Goal: Navigation & Orientation: Find specific page/section

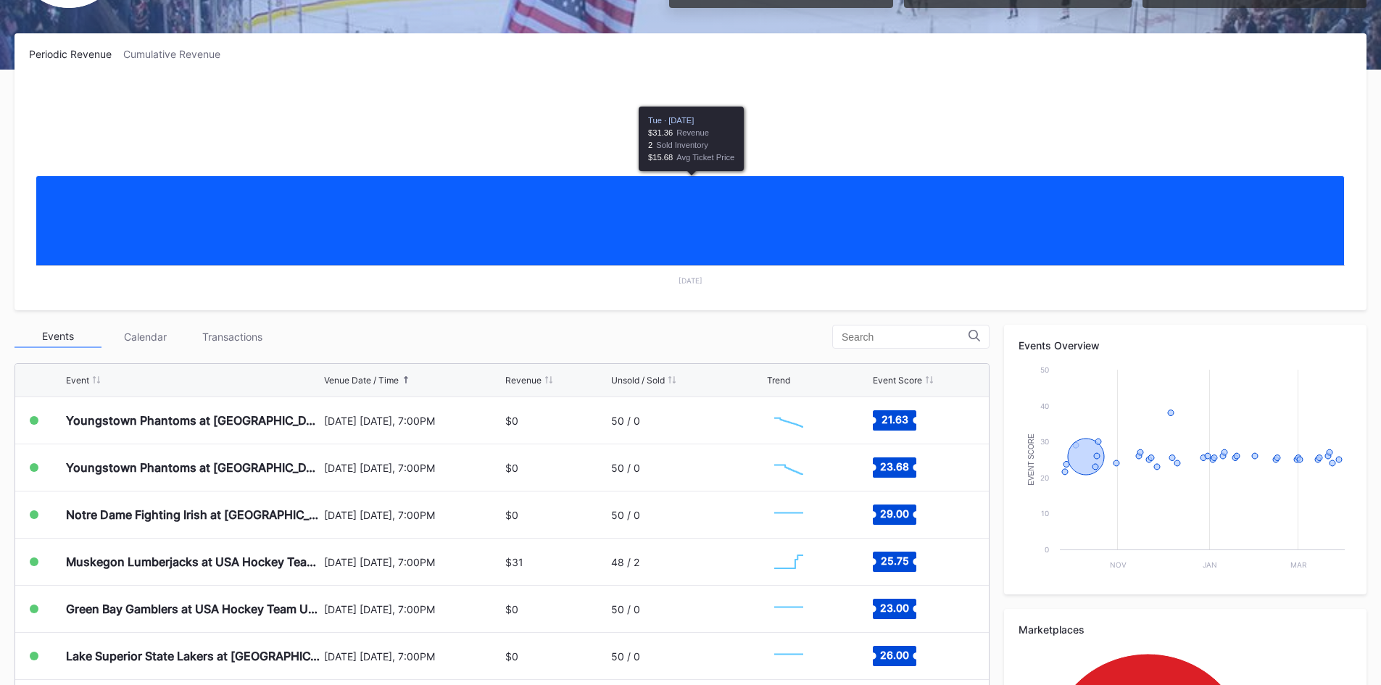
scroll to position [217, 0]
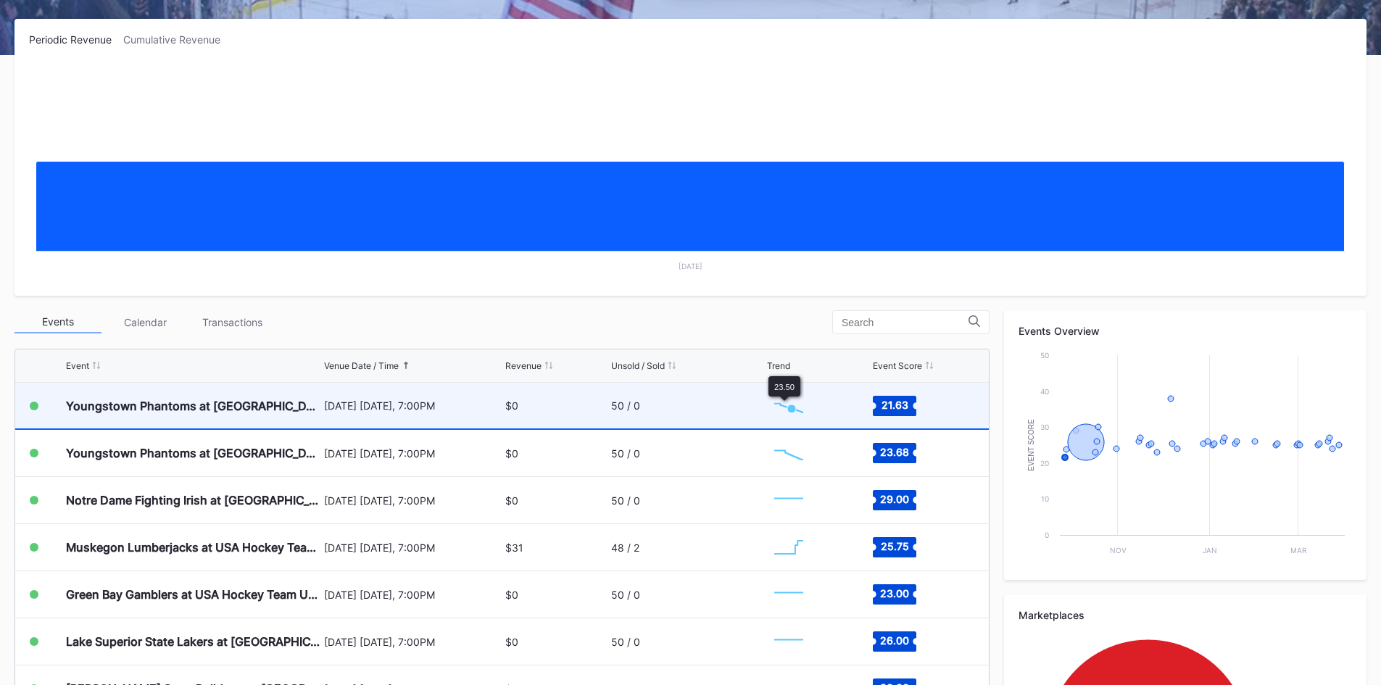
click at [787, 405] on icon "Chart title" at bounding box center [791, 408] width 9 height 9
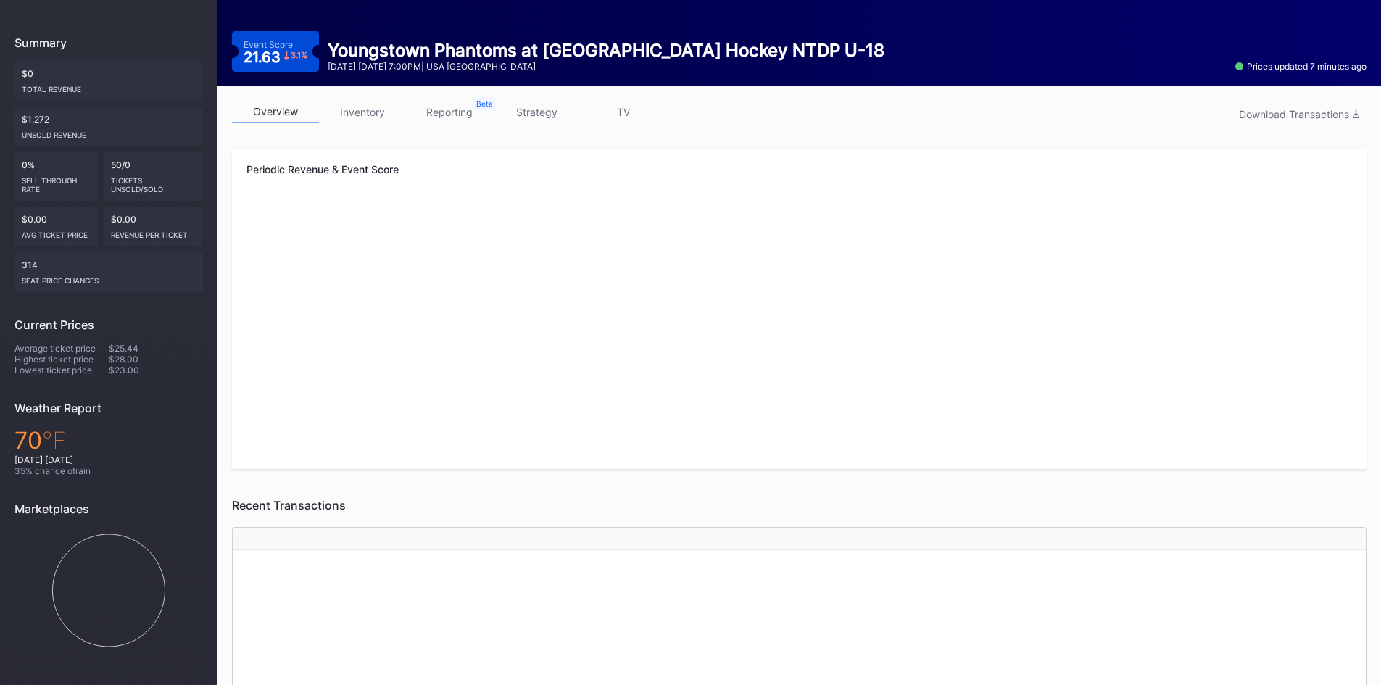
scroll to position [145, 0]
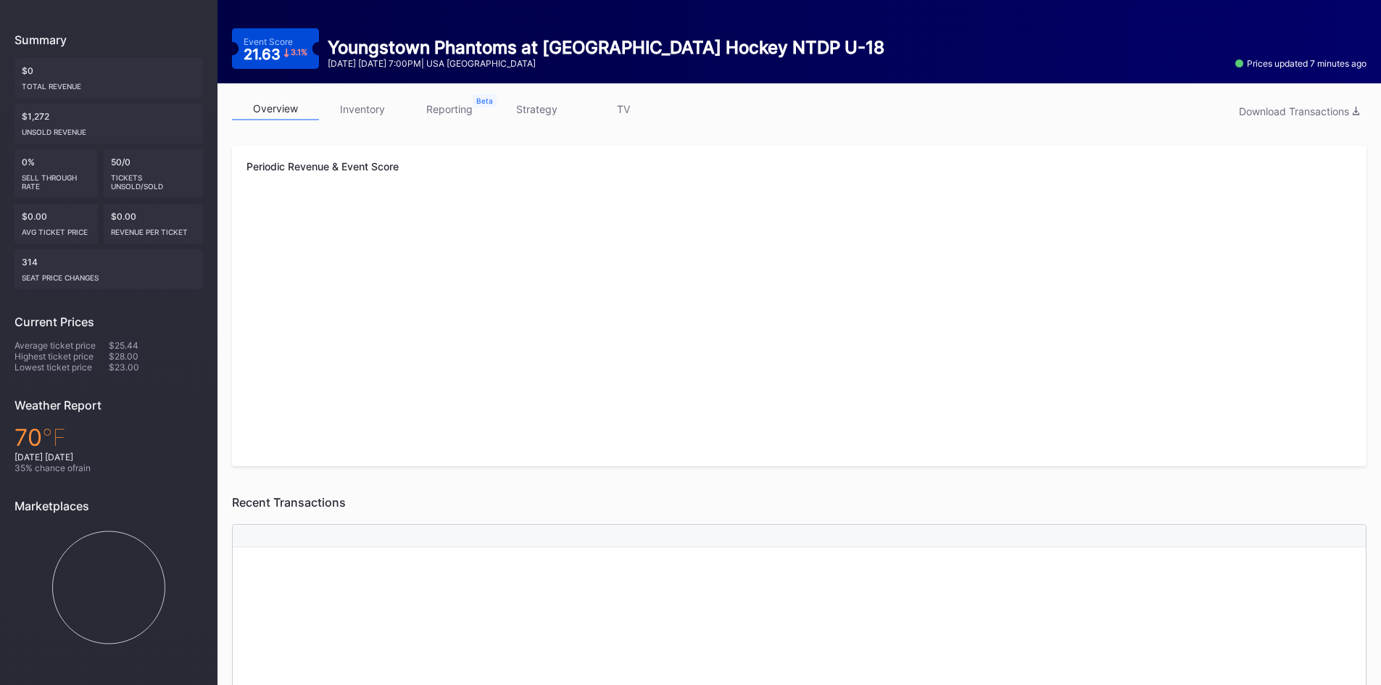
click at [373, 106] on link "inventory" at bounding box center [362, 109] width 87 height 22
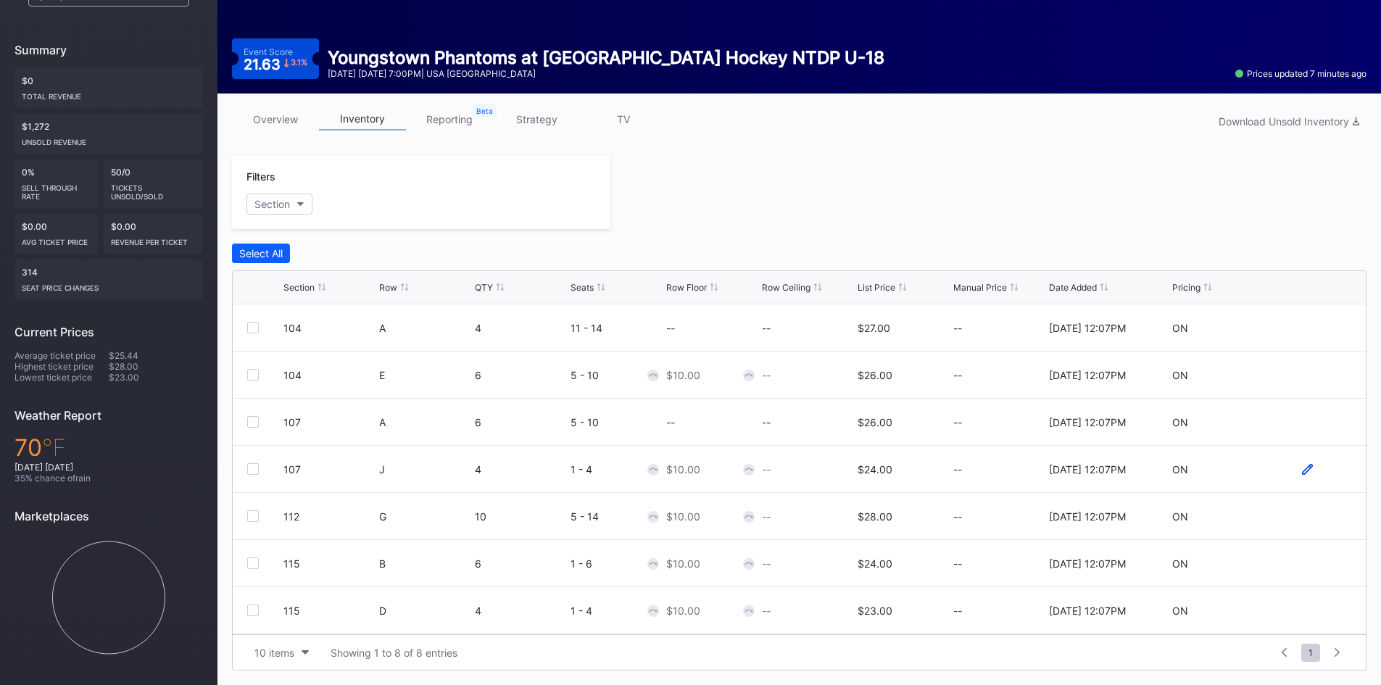
click at [1302, 469] on icon at bounding box center [1307, 469] width 11 height 11
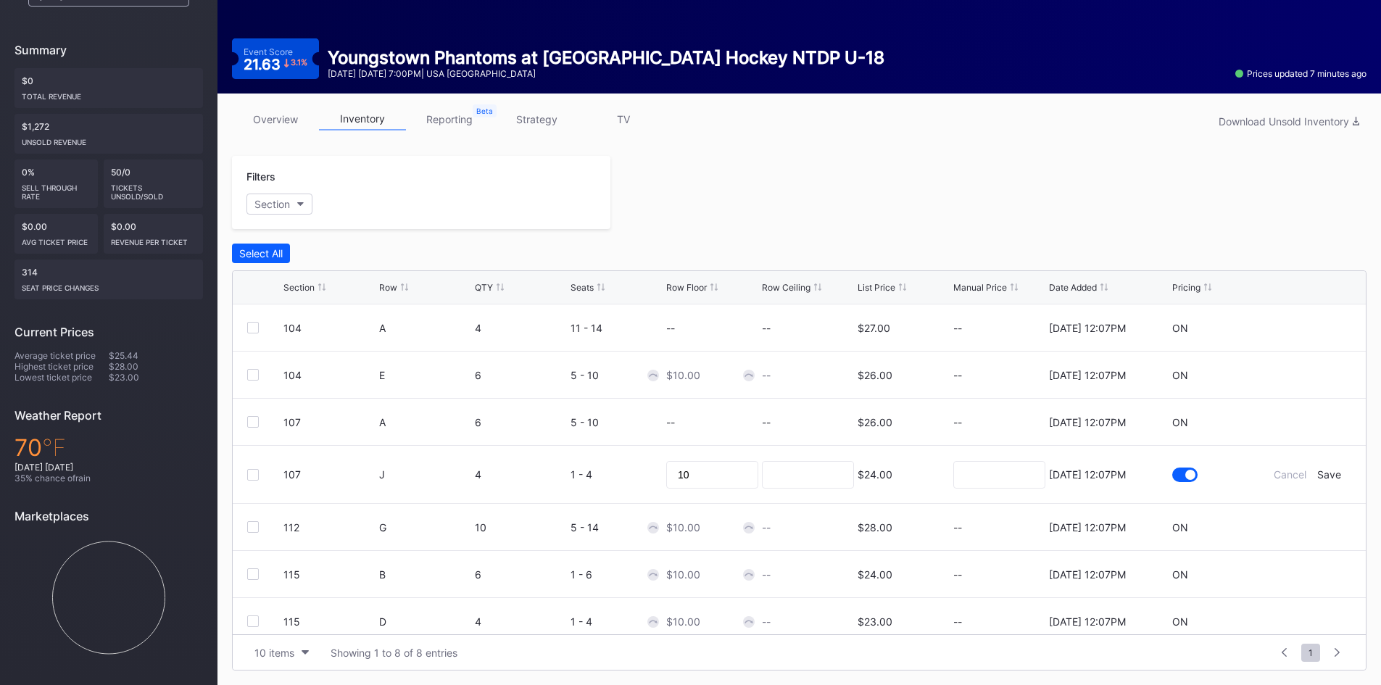
click at [875, 477] on div "$24.00" at bounding box center [874, 474] width 35 height 12
click at [1278, 473] on div "Cancel" at bounding box center [1289, 474] width 33 height 12
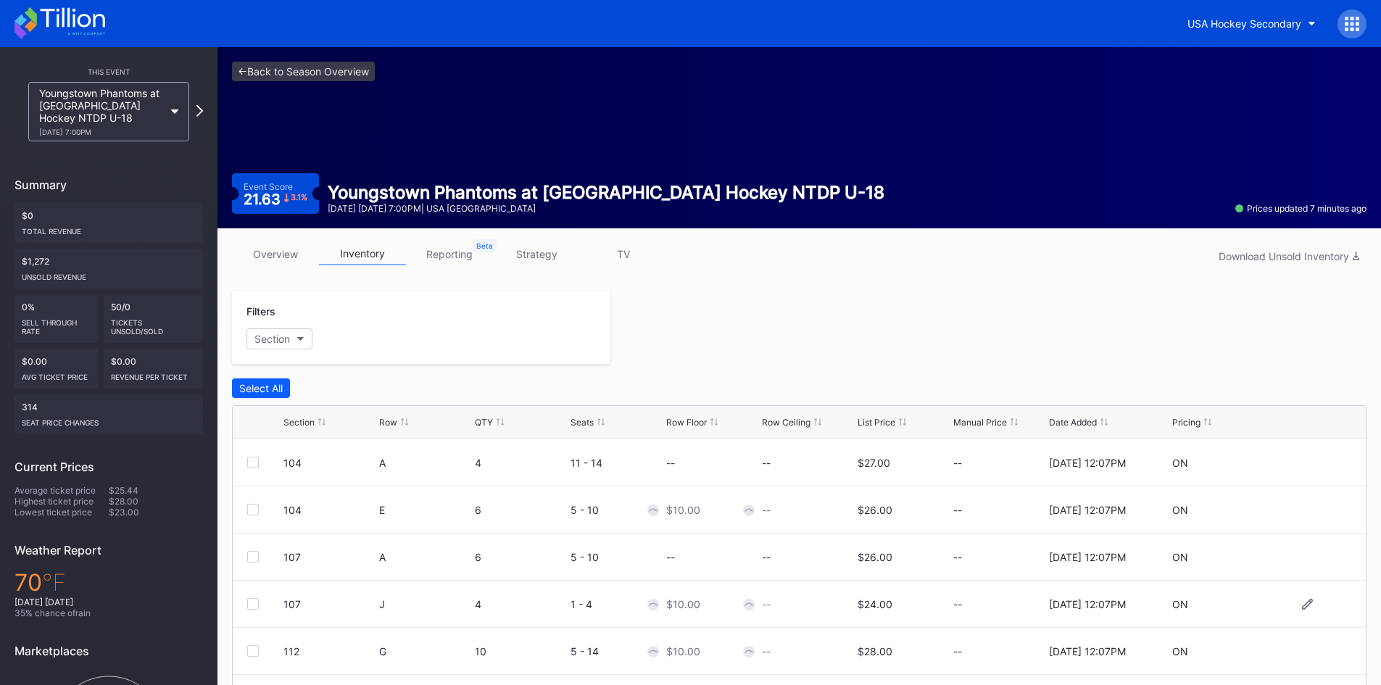
click at [470, 257] on link "reporting" at bounding box center [449, 254] width 87 height 22
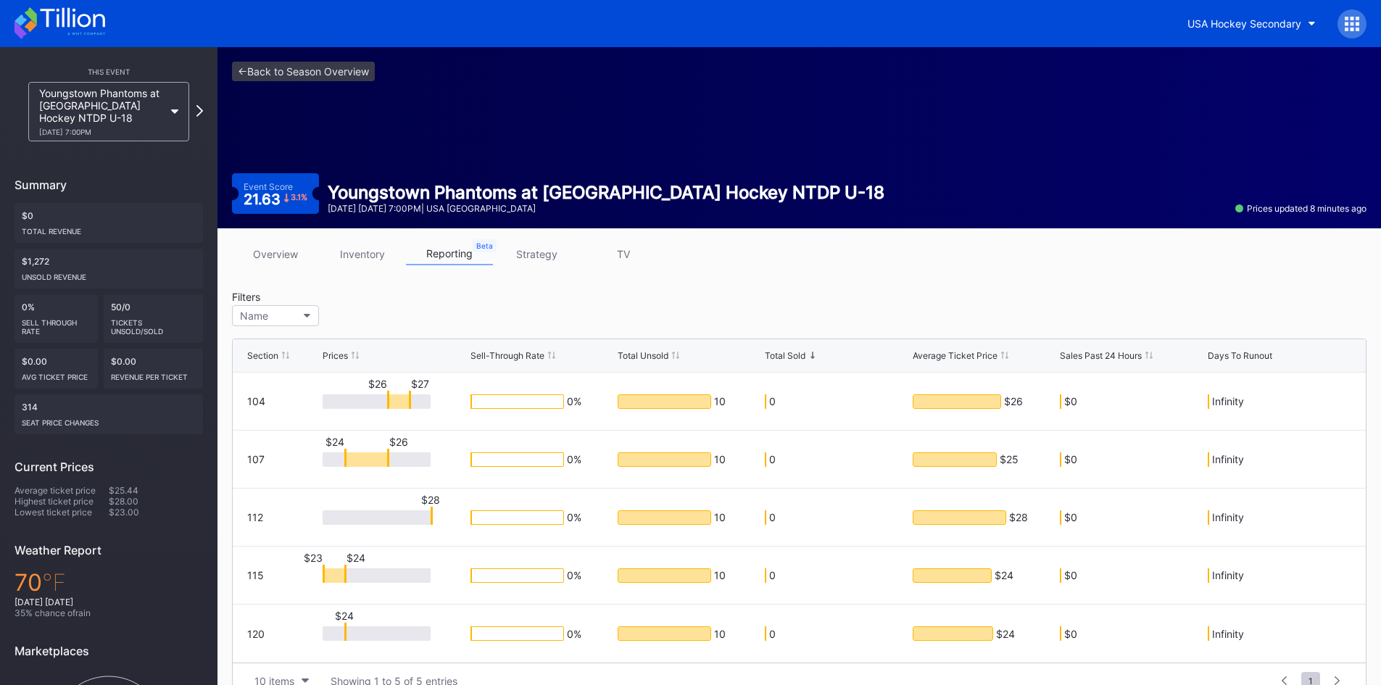
click at [530, 252] on link "strategy" at bounding box center [536, 254] width 87 height 22
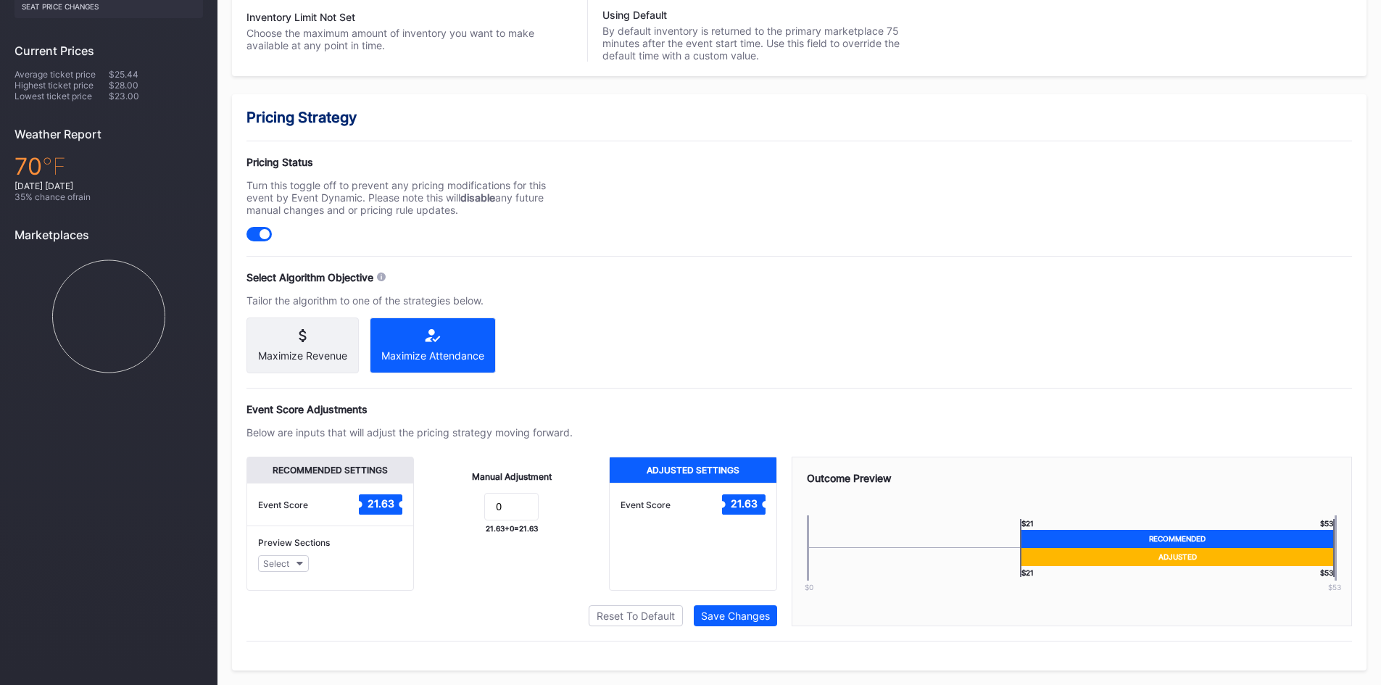
scroll to position [428, 0]
click at [294, 564] on button "Select" at bounding box center [283, 563] width 51 height 17
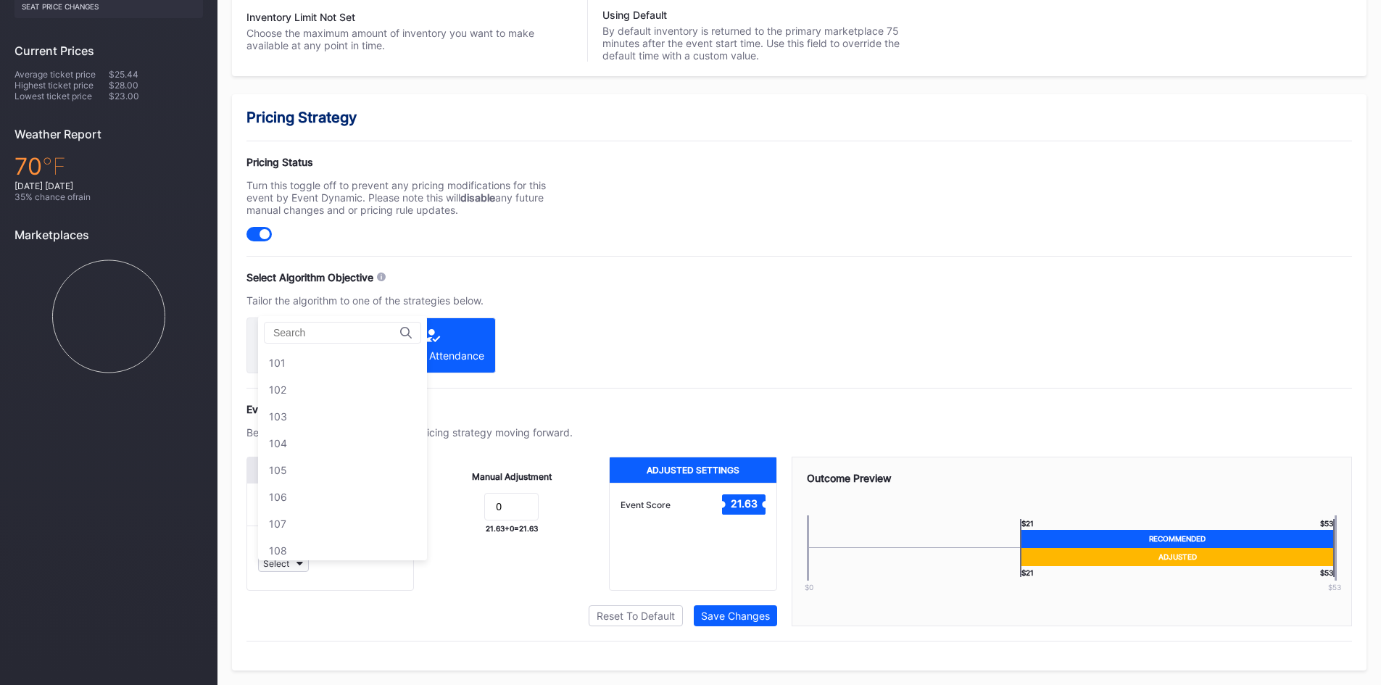
click at [297, 562] on icon "button" at bounding box center [299, 564] width 7 height 4
click at [534, 488] on div "Manual Adjustment 0 21.63 + 0 = 21.63" at bounding box center [511, 524] width 195 height 134
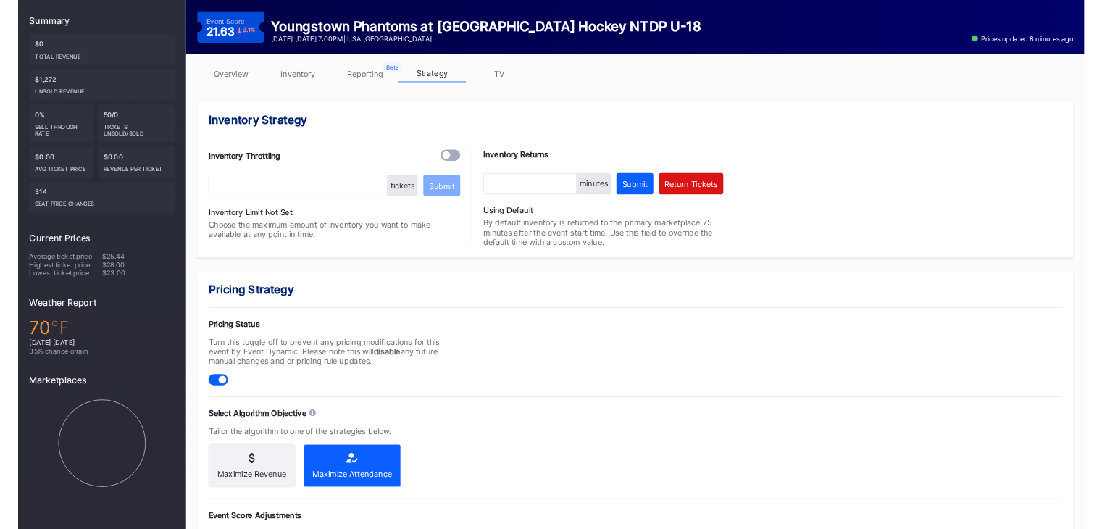
scroll to position [0, 0]
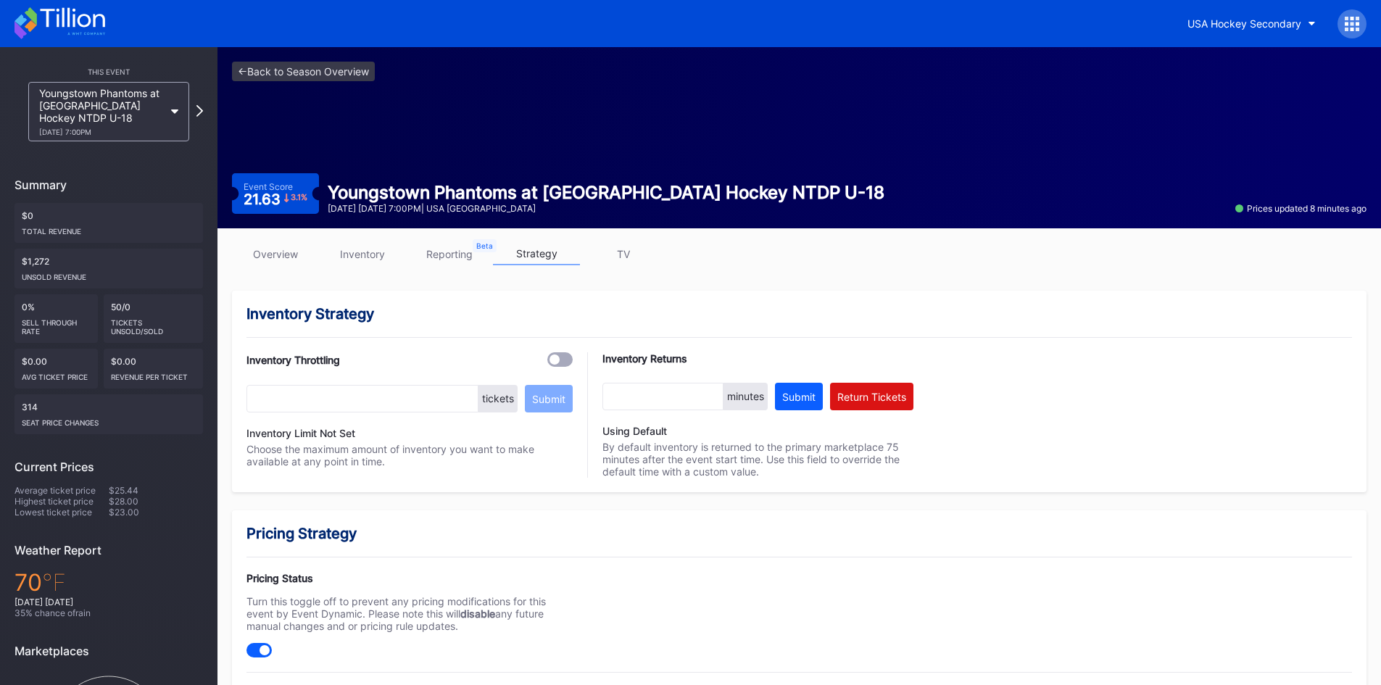
click at [267, 258] on link "overview" at bounding box center [275, 254] width 87 height 22
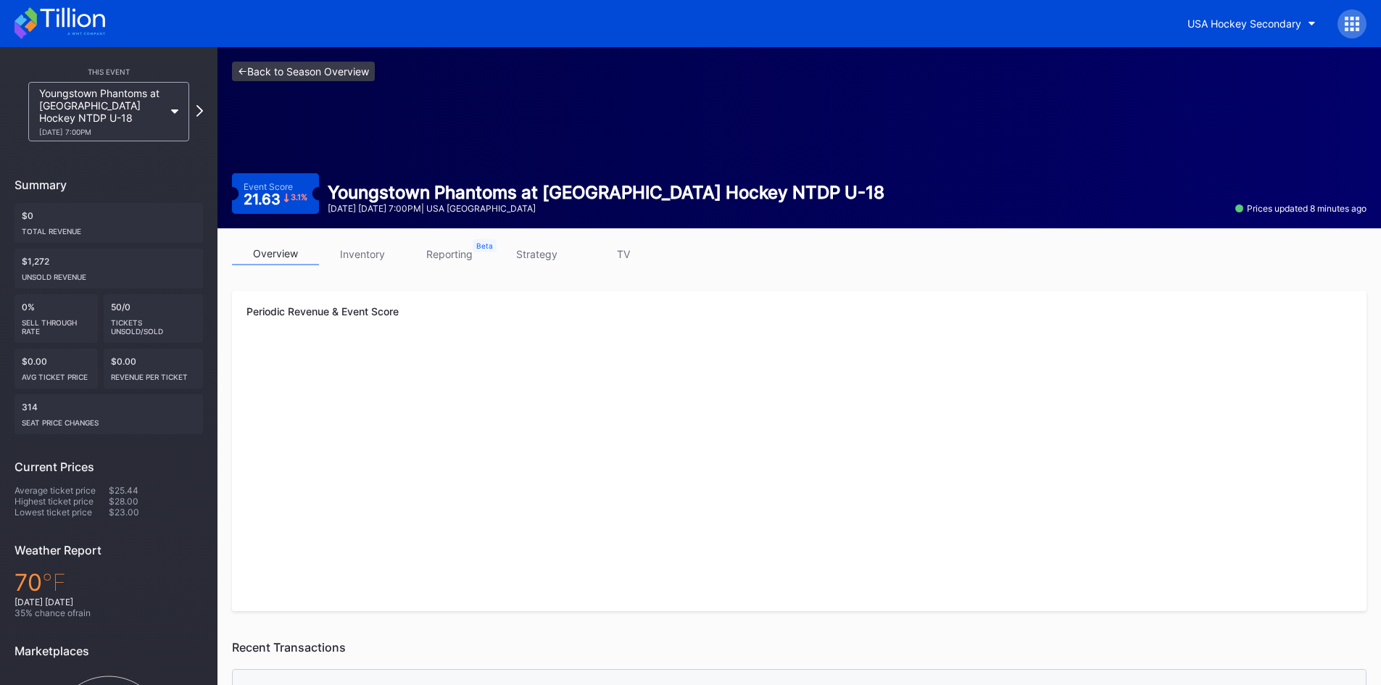
click at [280, 71] on link "<- Back to Season Overview" at bounding box center [303, 72] width 143 height 20
